Goal: Entertainment & Leisure: Consume media (video, audio)

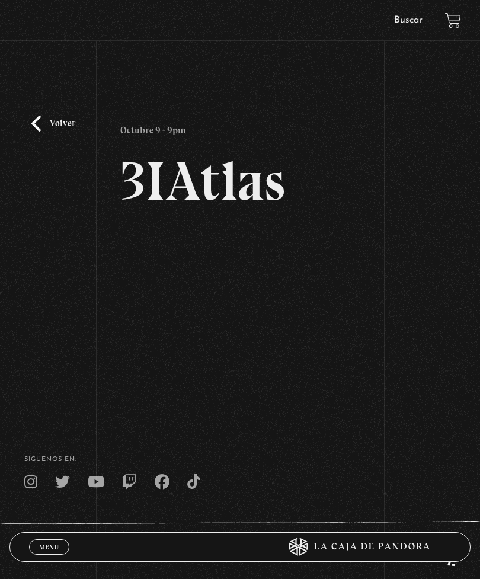
scroll to position [-1, 0]
click at [43, 544] on span "Menu" at bounding box center [49, 547] width 20 height 7
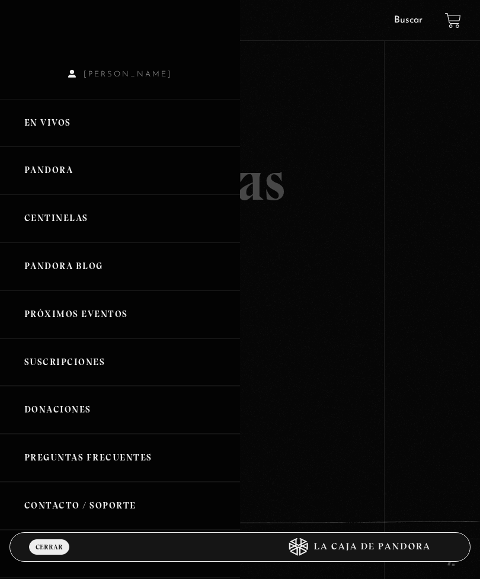
click at [47, 130] on link "En vivos" at bounding box center [120, 123] width 240 height 48
click at [47, 125] on link "En vivos" at bounding box center [120, 123] width 240 height 48
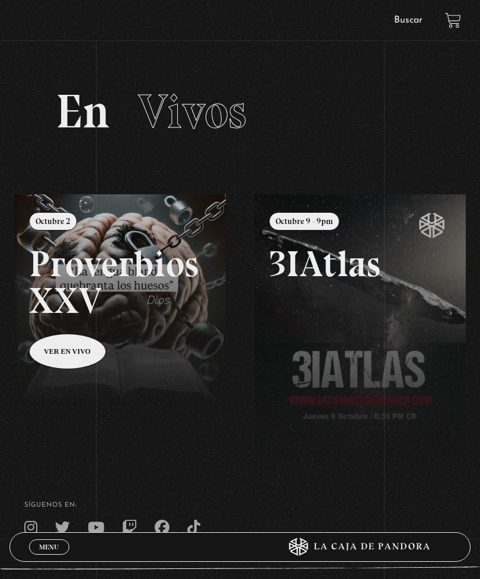
click at [44, 544] on span "Menu" at bounding box center [49, 547] width 20 height 7
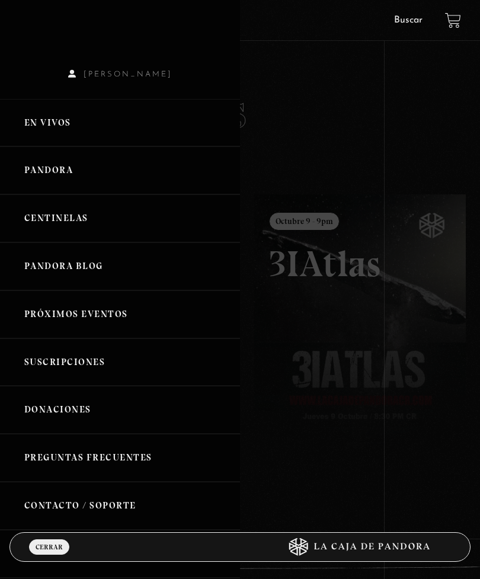
click at [412, 407] on div at bounding box center [240, 289] width 480 height 579
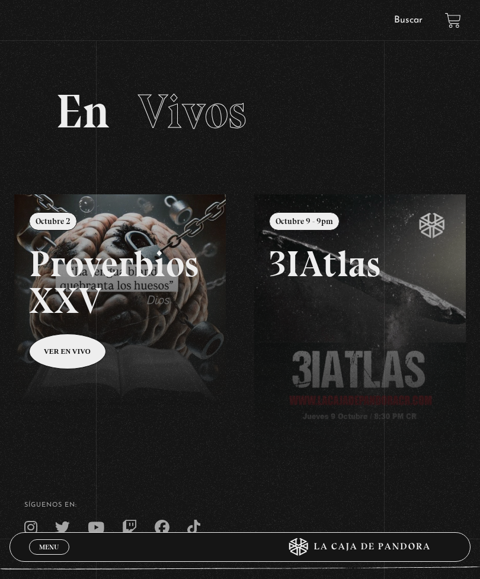
click at [408, 21] on link "Buscar" at bounding box center [408, 19] width 28 height 9
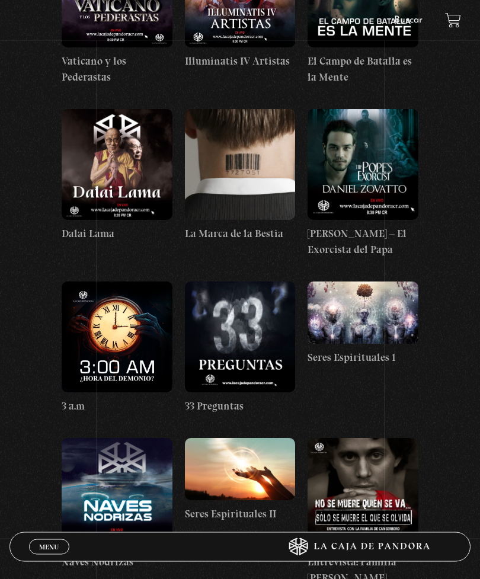
scroll to position [10772, 0]
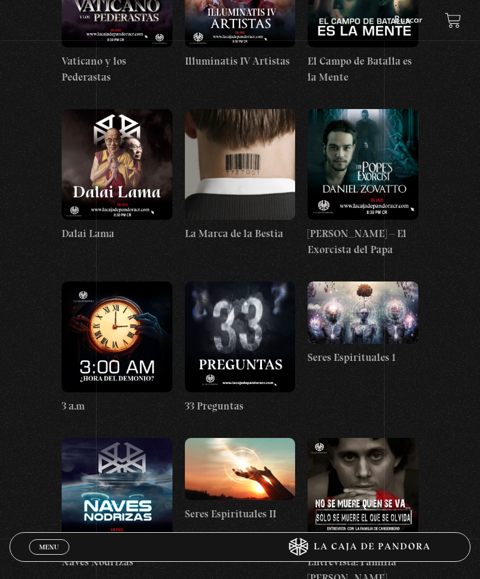
click at [94, 438] on figure at bounding box center [117, 493] width 111 height 111
